Goal: Find contact information: Find contact information

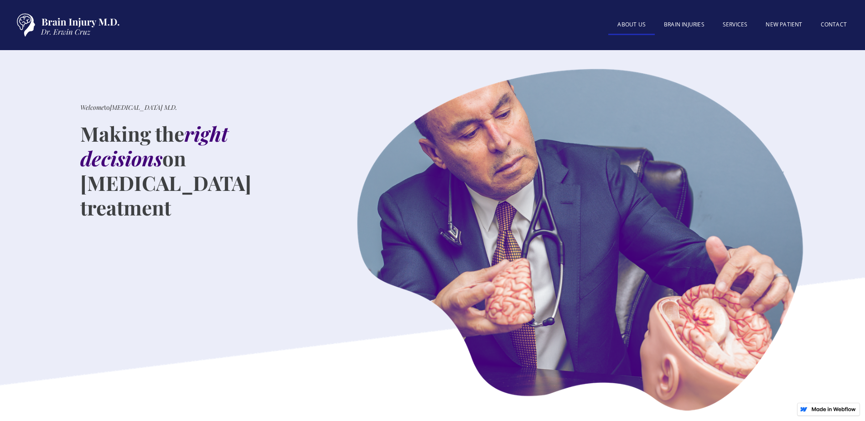
click at [640, 25] on link "About US" at bounding box center [631, 26] width 47 height 20
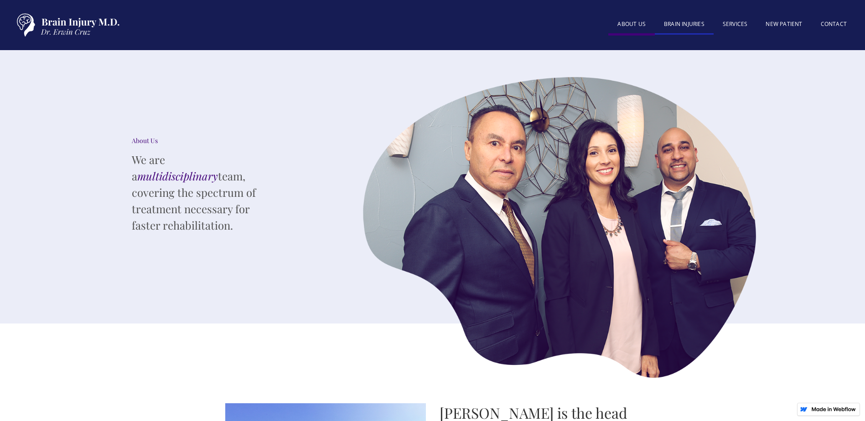
click at [684, 22] on link "BRAIN INJURIES" at bounding box center [684, 25] width 59 height 20
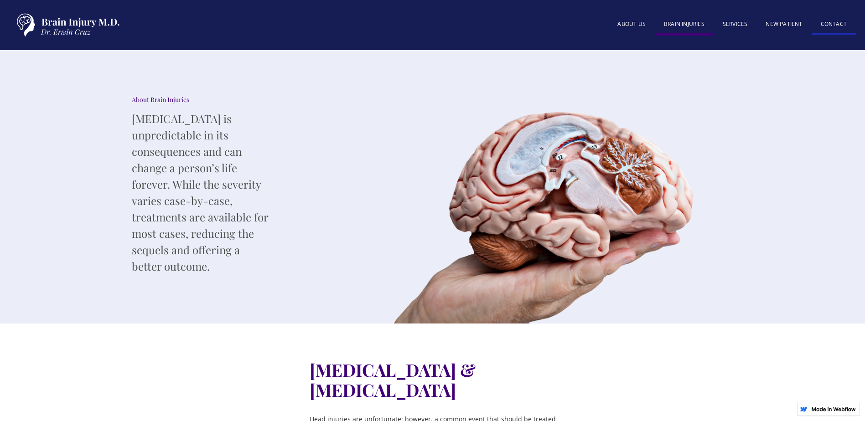
click at [828, 19] on link "Contact" at bounding box center [834, 25] width 44 height 20
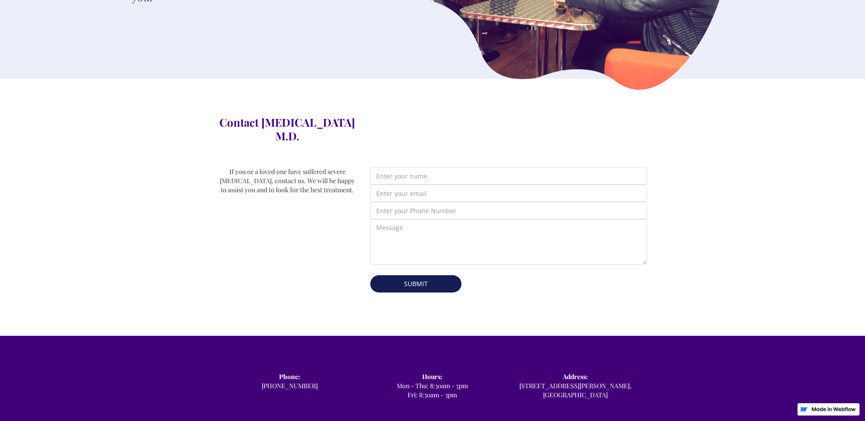
scroll to position [456, 0]
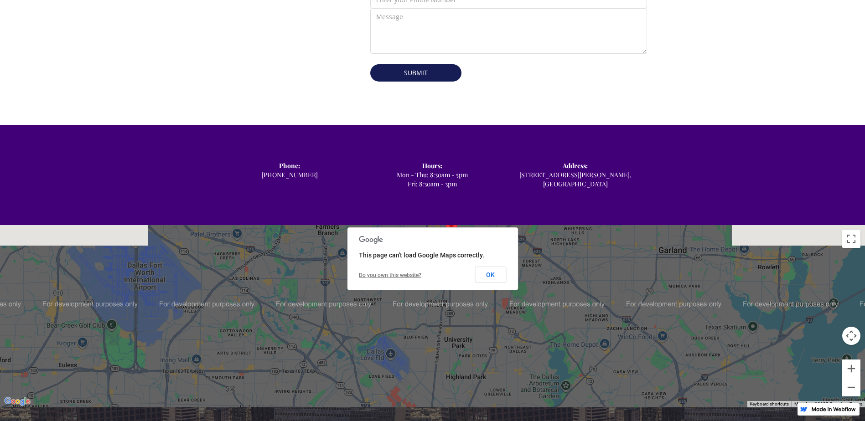
drag, startPoint x: 561, startPoint y: 248, endPoint x: 578, endPoint y: 384, distance: 136.9
click at [578, 384] on div at bounding box center [432, 316] width 865 height 182
